Goal: Information Seeking & Learning: Find specific fact

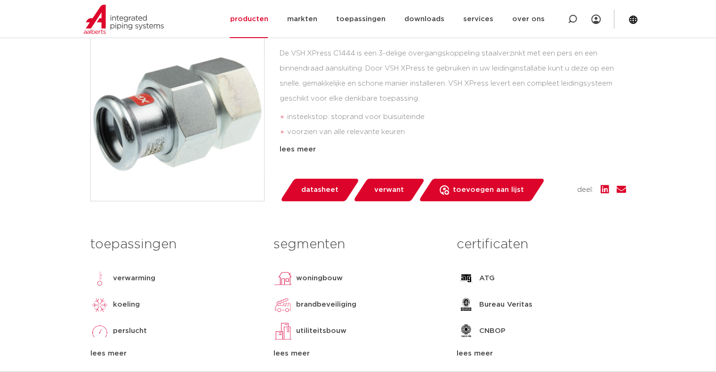
scroll to position [47, 0]
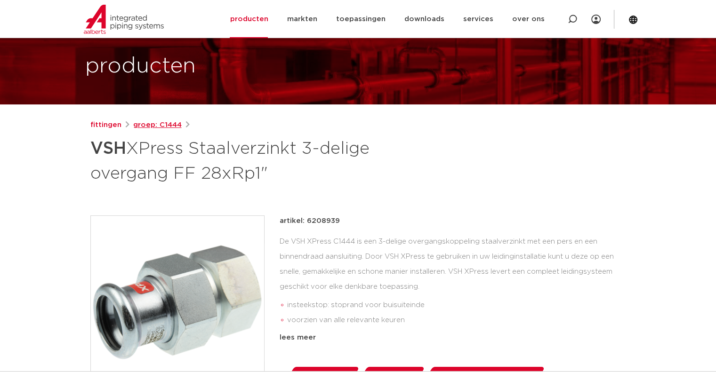
click at [166, 122] on link "groep: C1444" at bounding box center [157, 125] width 48 height 11
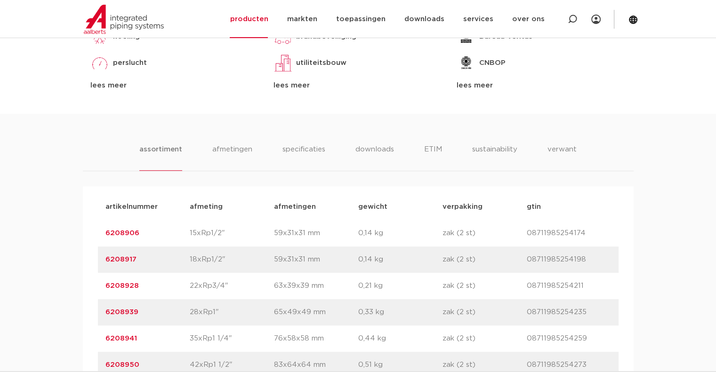
scroll to position [612, 0]
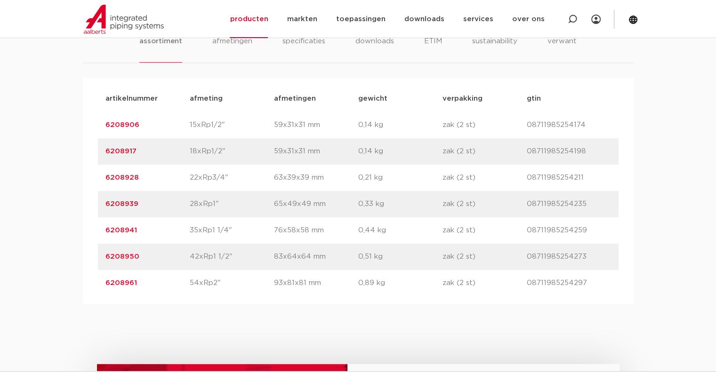
click at [120, 230] on link "6208941" at bounding box center [121, 230] width 32 height 7
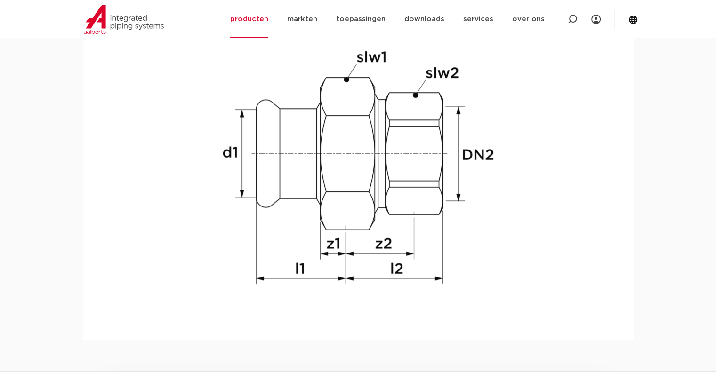
scroll to position [988, 0]
